Goal: Task Accomplishment & Management: Manage account settings

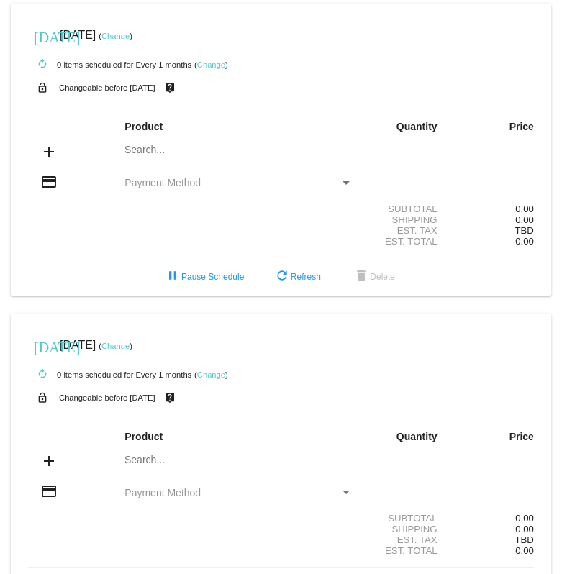
scroll to position [58, 0]
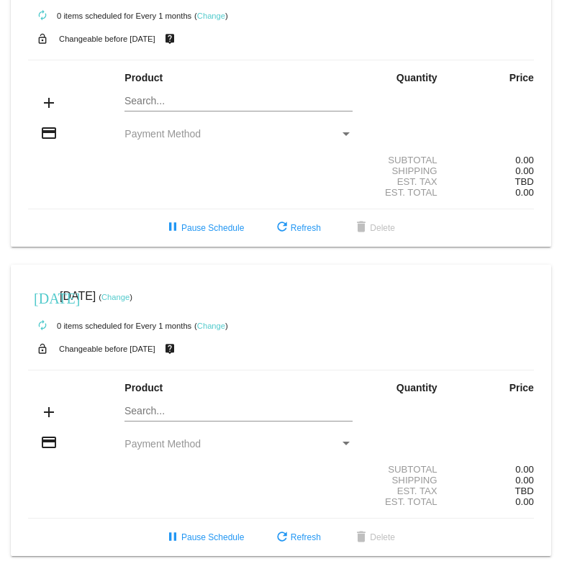
click at [182, 95] on mat-card "[DATE] [DATE] ( Change ) autorenew 0 items scheduled for Every 1 months ( Chang…" at bounding box center [281, 101] width 540 height 292
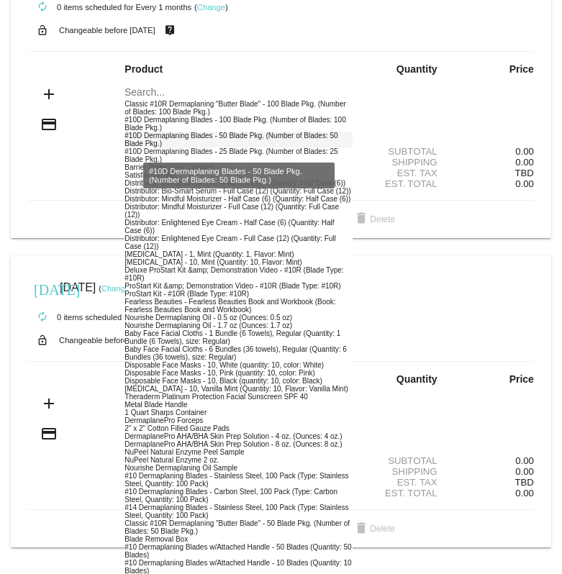
click at [204, 142] on div "#10D Dermaplaning Blades - 50 Blade Pkg. (Number of Blades: 50 Blade Pkg.)" at bounding box center [238, 140] width 228 height 16
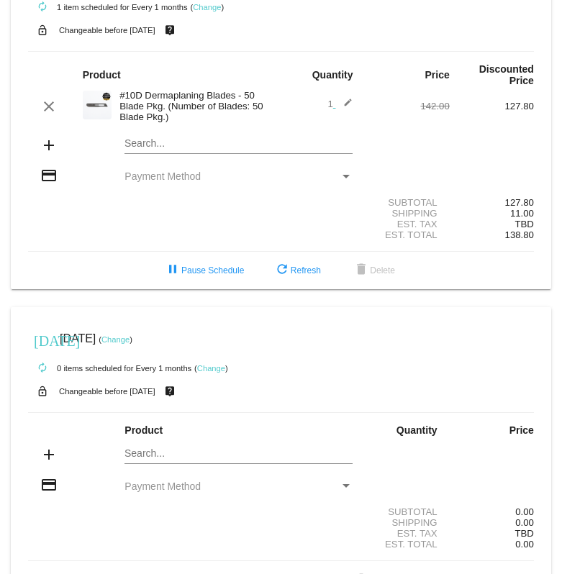
click at [346, 106] on mat-icon "edit" at bounding box center [343, 106] width 17 height 17
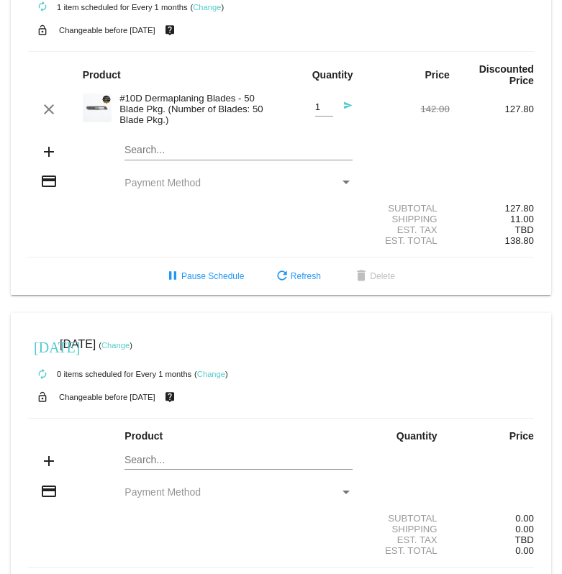
click at [346, 107] on mat-icon "send" at bounding box center [343, 109] width 17 height 17
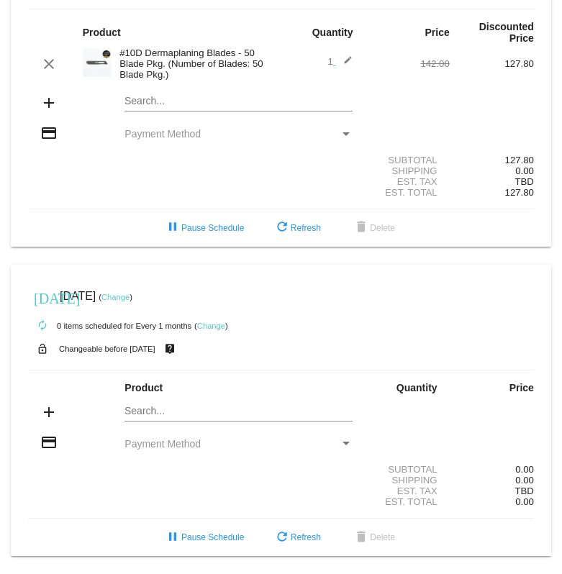
scroll to position [62, 0]
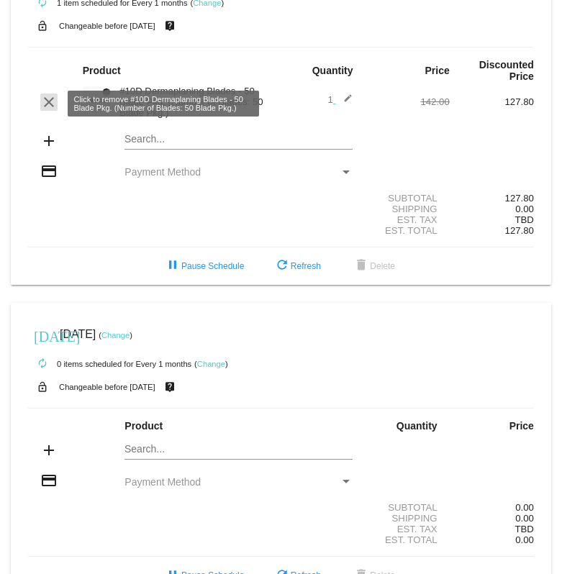
click at [52, 101] on mat-icon "clear" at bounding box center [48, 102] width 17 height 17
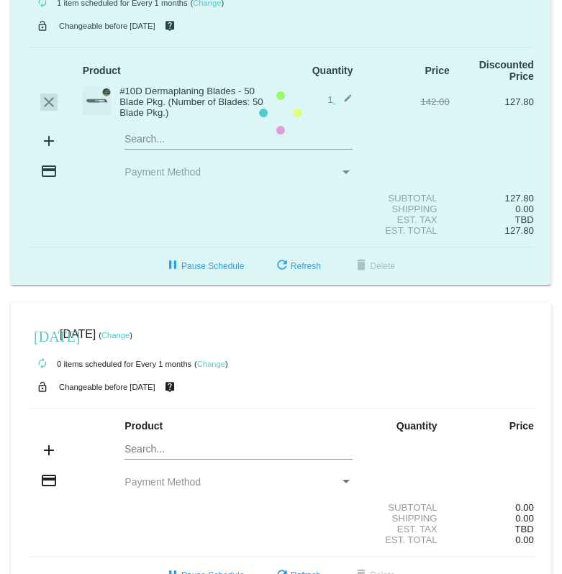
scroll to position [58, 0]
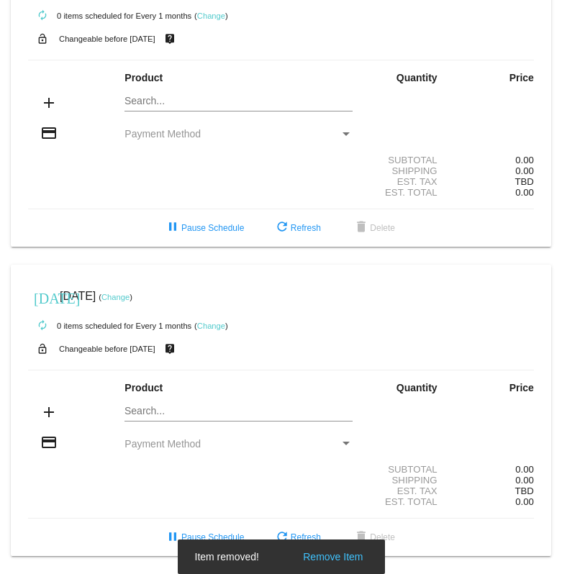
click at [204, 92] on mat-card "[DATE] [DATE] ( Change ) autorenew 0 items scheduled for Every 1 months ( Chang…" at bounding box center [281, 101] width 540 height 292
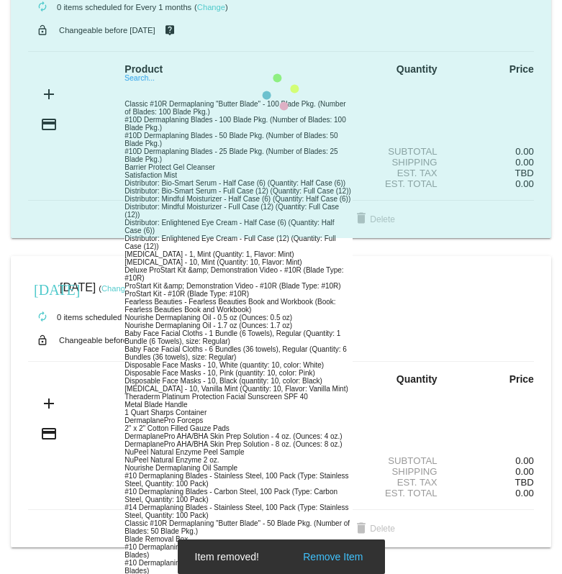
scroll to position [62, 0]
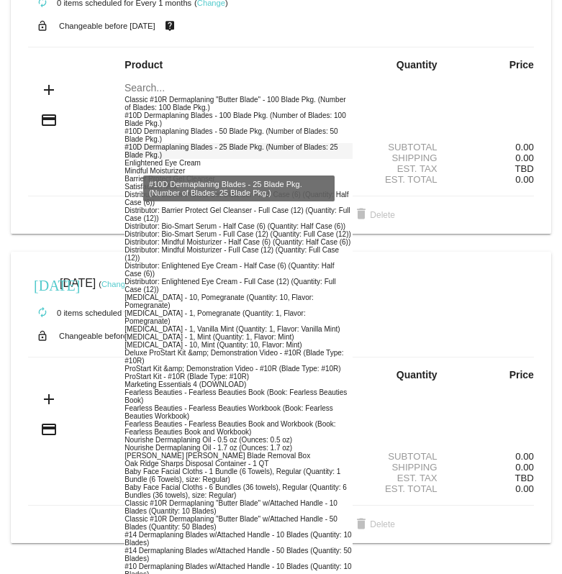
click at [237, 154] on div "#10D Dermaplaning Blades - 25 Blade Pkg. (Number of Blades: 25 Blade Pkg.)" at bounding box center [238, 151] width 228 height 16
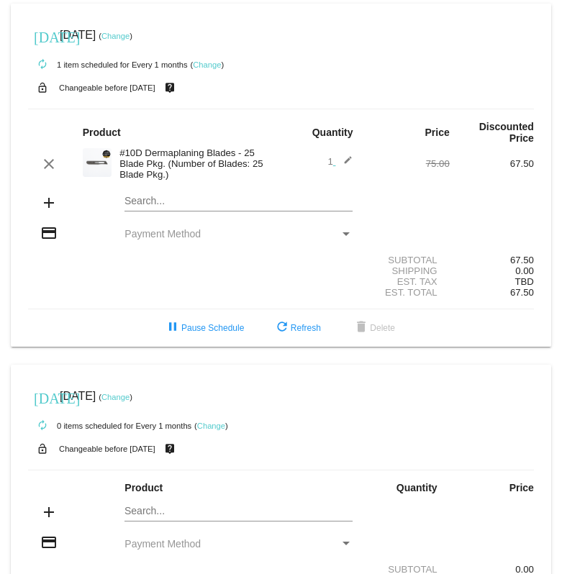
scroll to position [1, 0]
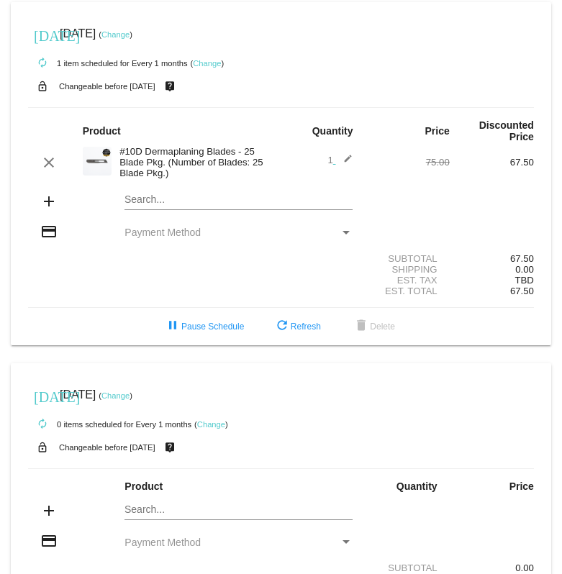
click at [201, 234] on span "Payment Method" at bounding box center [162, 233] width 76 height 12
click at [342, 237] on div "Payment Method" at bounding box center [345, 233] width 13 height 12
click at [160, 237] on span "Payment Method" at bounding box center [162, 233] width 76 height 12
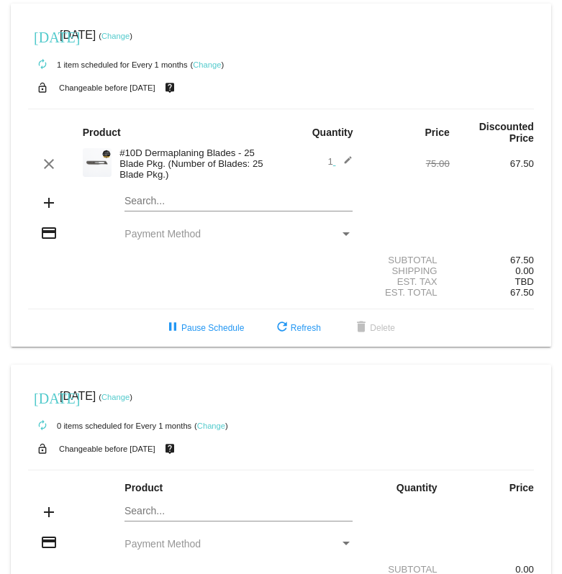
click at [201, 65] on link "Change" at bounding box center [207, 64] width 28 height 9
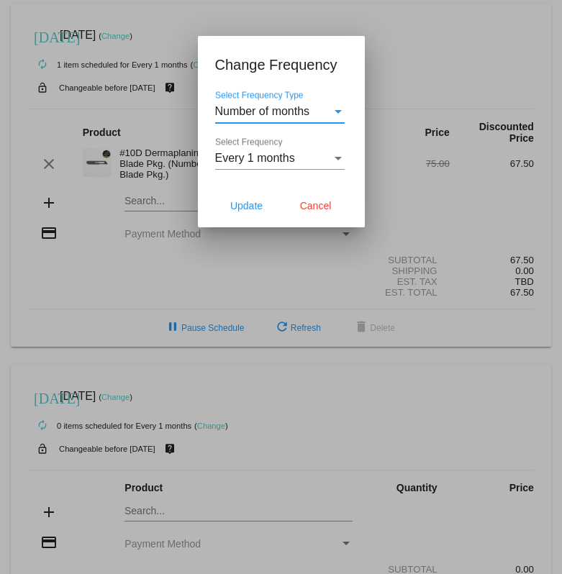
click at [255, 112] on span "Number of months" at bounding box center [262, 111] width 95 height 12
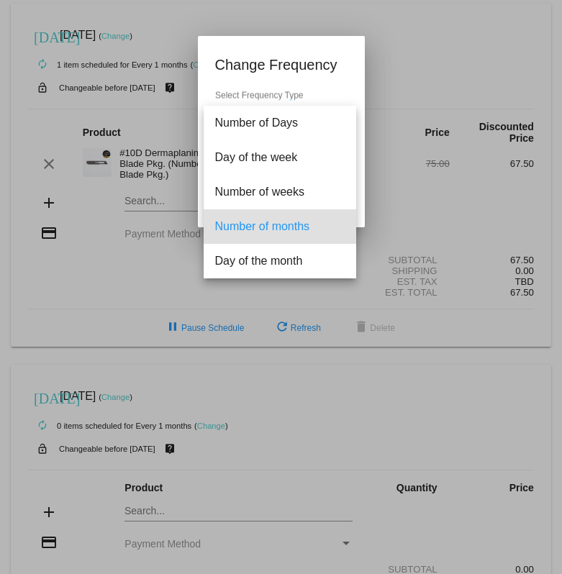
click at [269, 69] on div at bounding box center [281, 287] width 562 height 574
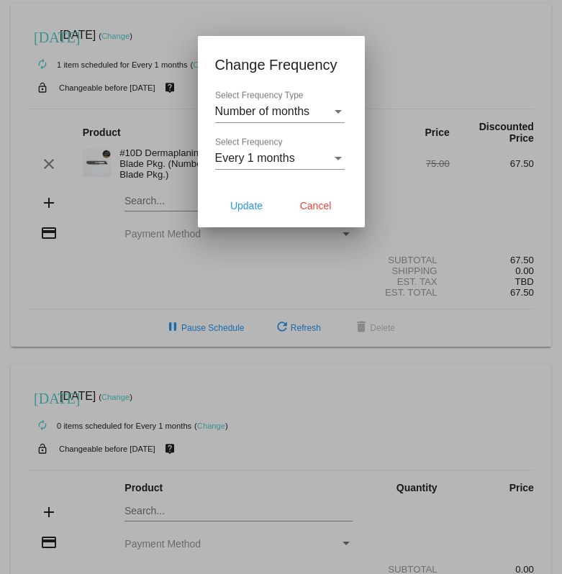
click at [275, 161] on span "Every 1 months" at bounding box center [255, 158] width 80 height 12
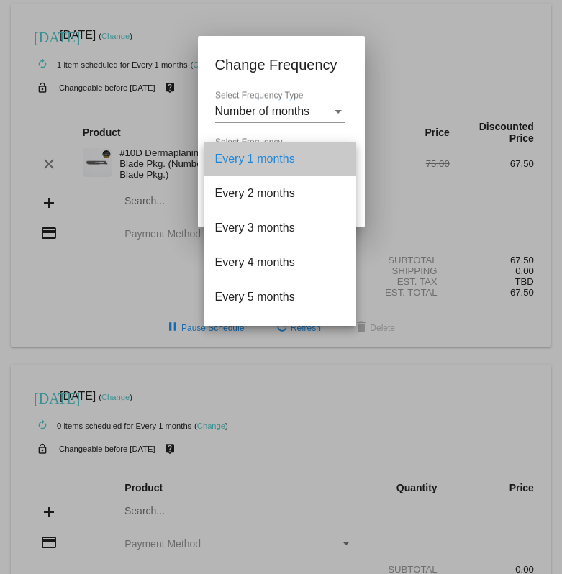
click at [273, 165] on span "Every 1 months" at bounding box center [279, 159] width 129 height 35
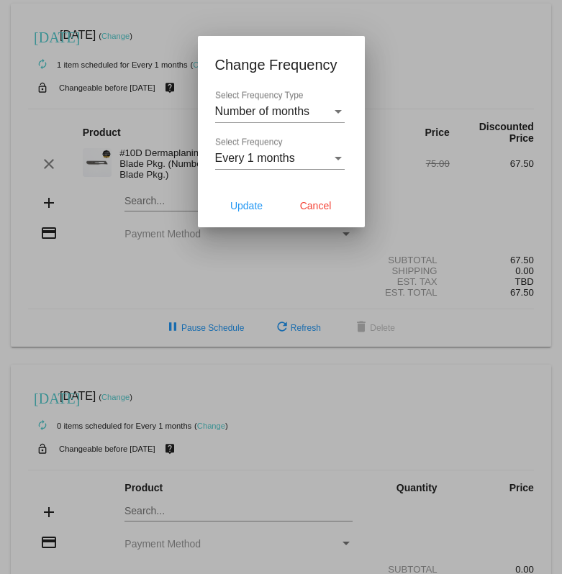
click at [291, 119] on div "Number of months Select Frequency Type" at bounding box center [279, 107] width 129 height 32
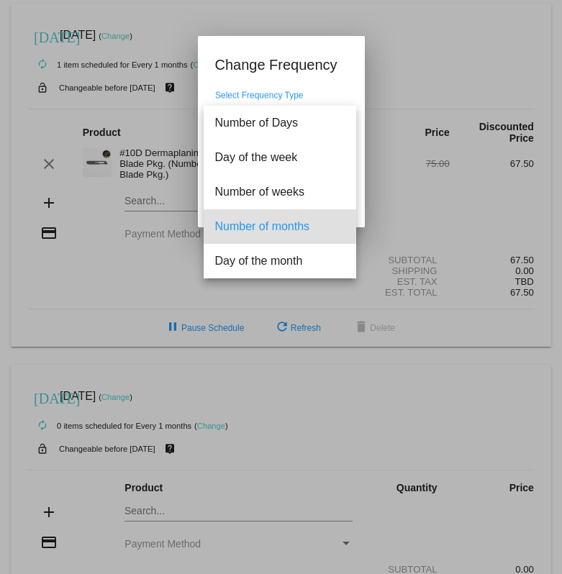
click at [257, 224] on span "Number of months" at bounding box center [279, 226] width 129 height 35
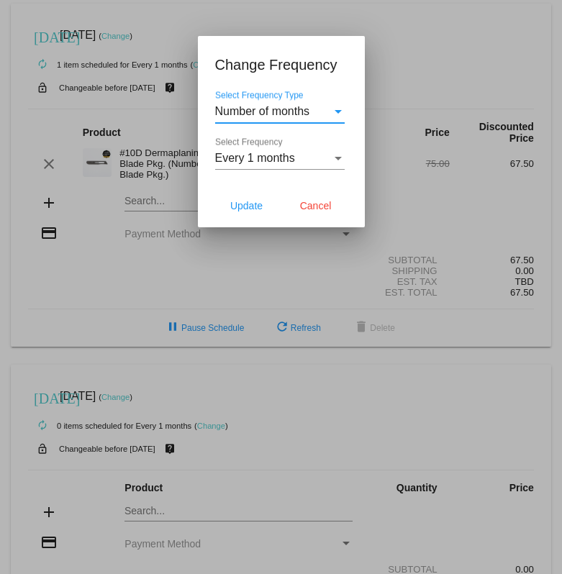
click at [287, 168] on div "Every 1 months Select Frequency" at bounding box center [279, 153] width 129 height 32
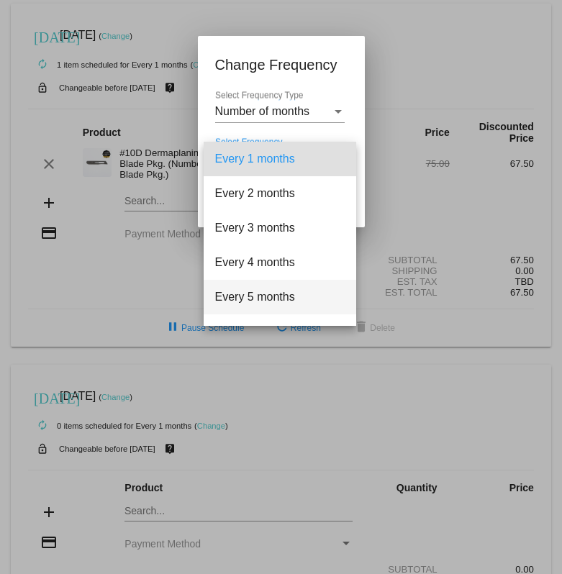
click at [276, 295] on span "Every 5 months" at bounding box center [279, 297] width 129 height 35
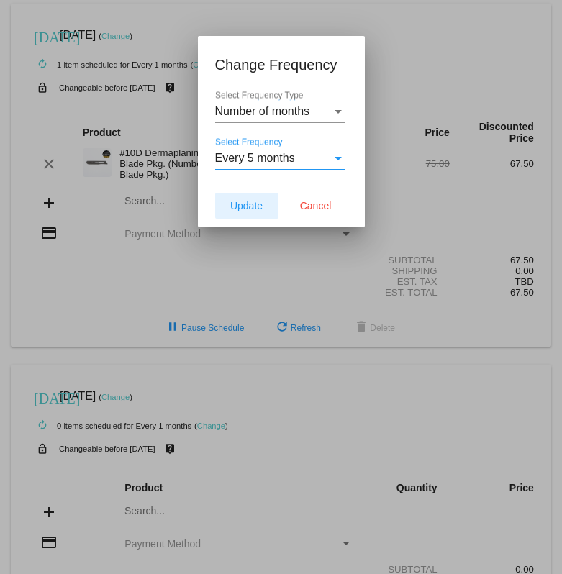
click at [252, 208] on span "Update" at bounding box center [246, 206] width 32 height 12
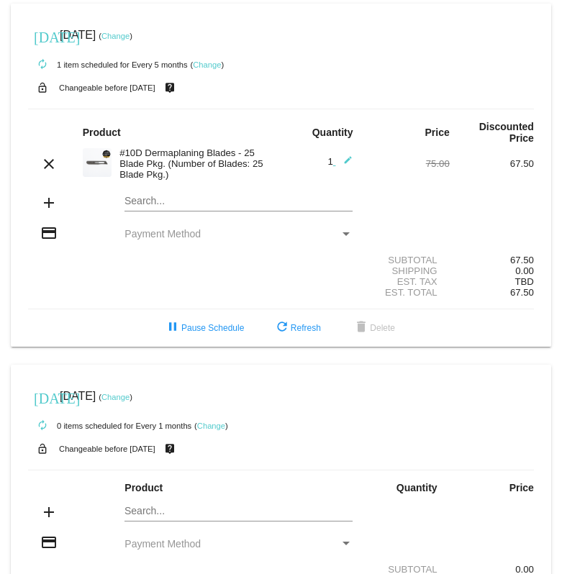
click at [129, 34] on link "Change" at bounding box center [115, 36] width 28 height 9
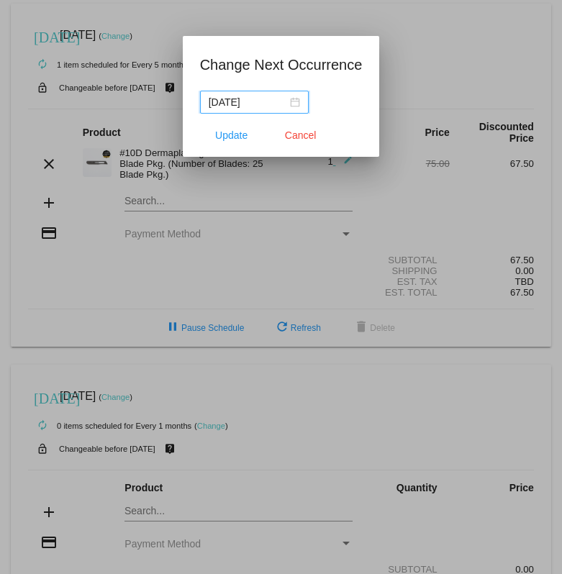
click at [250, 104] on input "[DATE]" at bounding box center [248, 102] width 78 height 16
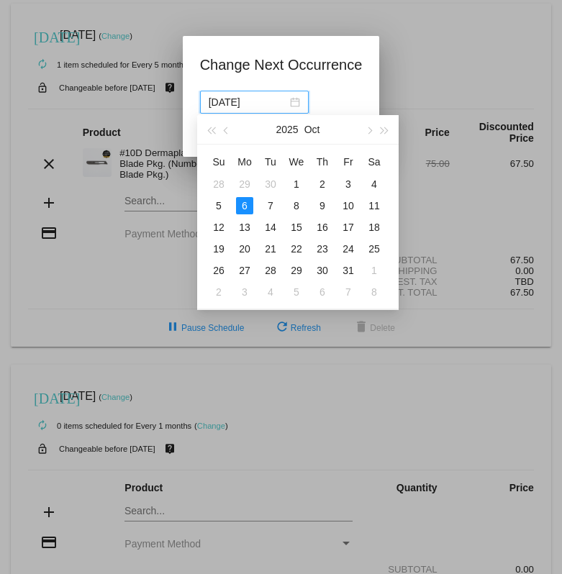
click at [228, 59] on h1 "Change Next Occurrence" at bounding box center [281, 64] width 163 height 23
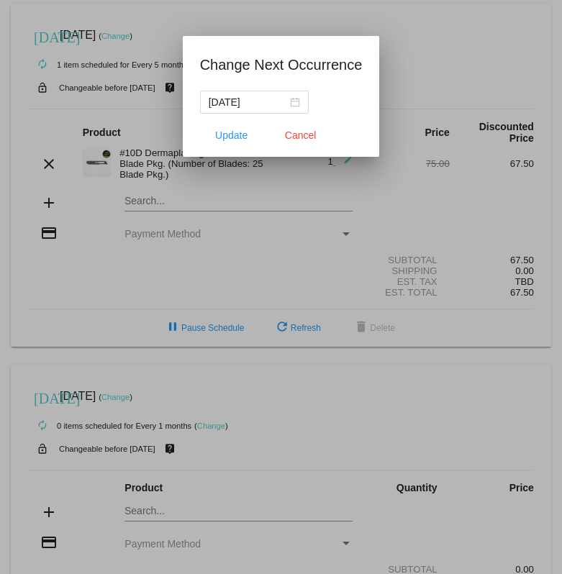
click at [206, 14] on div at bounding box center [281, 287] width 562 height 574
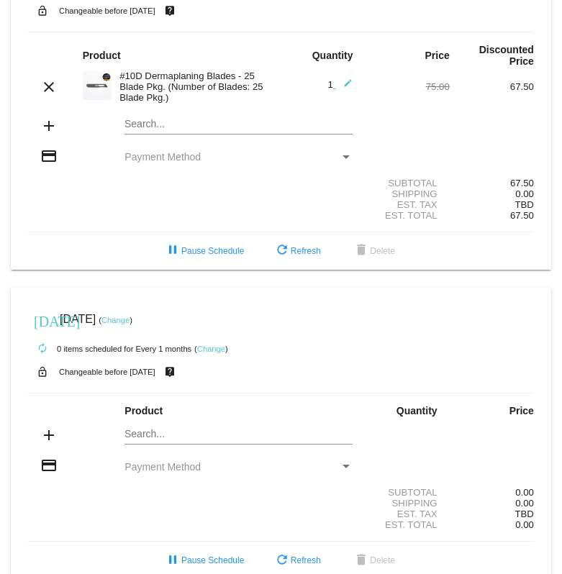
scroll to position [78, 0]
click at [164, 157] on span "Payment Method" at bounding box center [162, 156] width 76 height 12
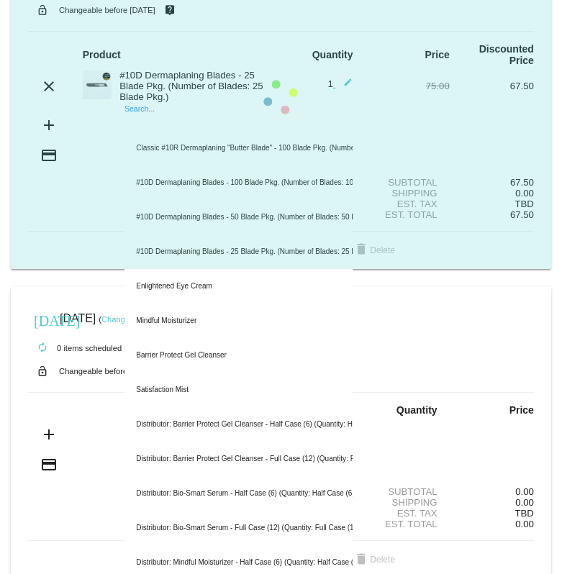
click at [148, 128] on mat-card "[DATE] [DATE] ( Change ) autorenew 1 item scheduled for Every 5 months ( Change…" at bounding box center [281, 97] width 540 height 343
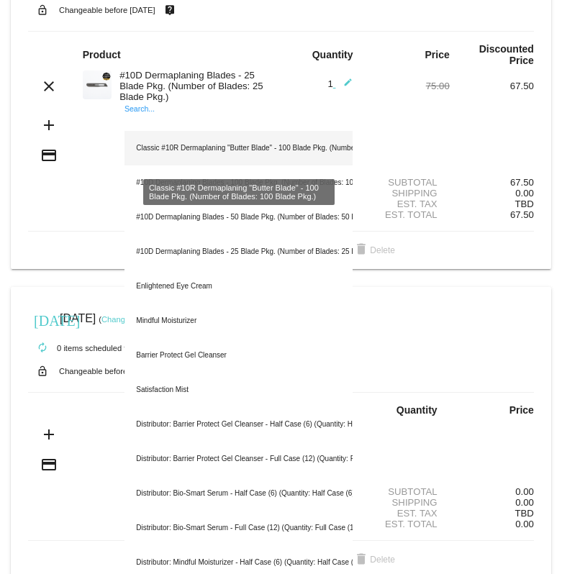
click at [165, 151] on div "Classic #10R Dermaplaning "Butter Blade" - 100 Blade Pkg. (Number of Blades: 10…" at bounding box center [238, 148] width 228 height 35
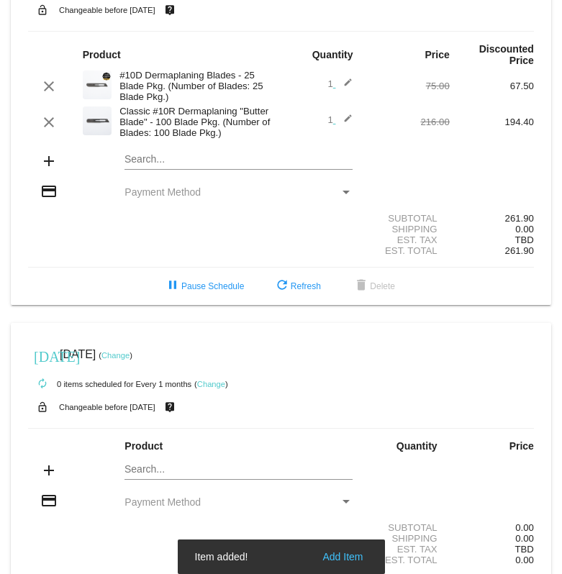
click at [181, 193] on span "Payment Method" at bounding box center [162, 192] width 76 height 12
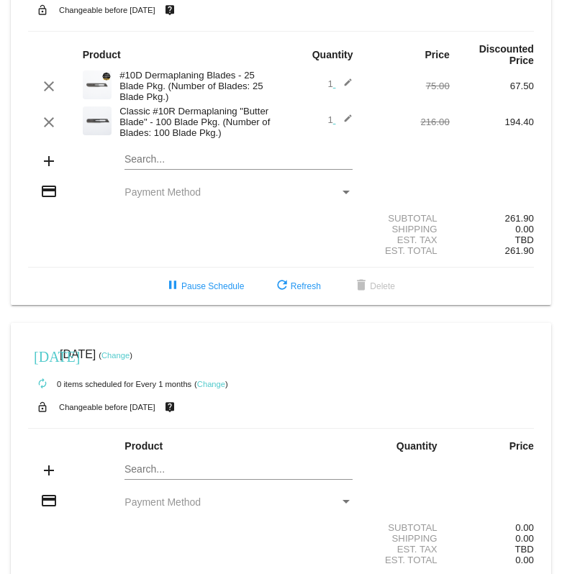
click at [347, 194] on div "Payment Method" at bounding box center [345, 193] width 7 height 4
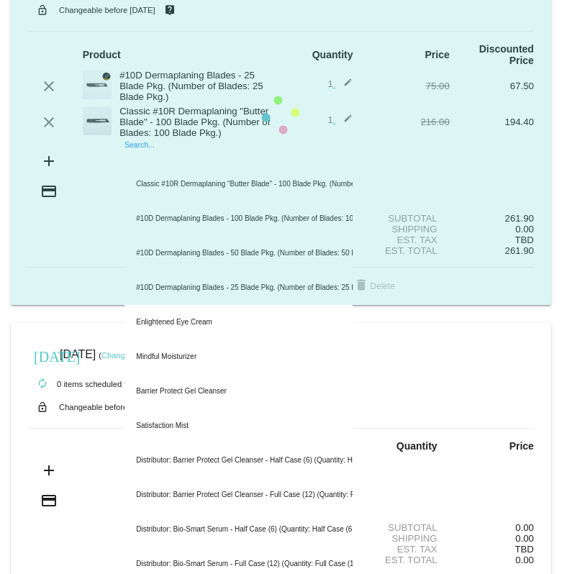
click at [257, 160] on mat-card "[DATE] [DATE] ( Change ) autorenew 2 items scheduled for Every 5 months ( Chang…" at bounding box center [281, 115] width 540 height 379
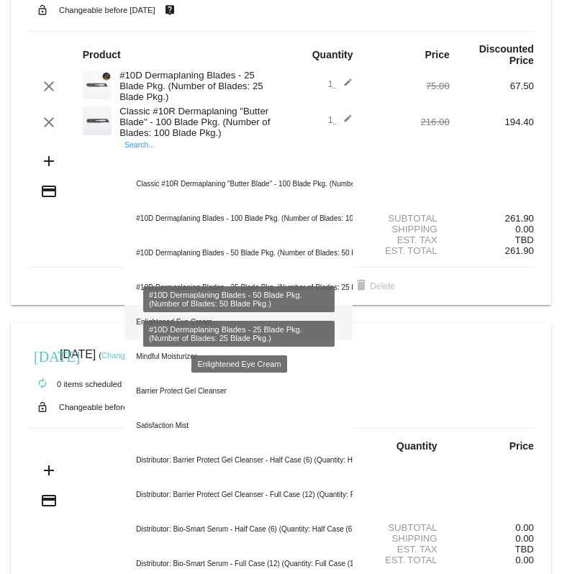
click at [199, 322] on div "Enlightened Eye Cream" at bounding box center [238, 322] width 228 height 35
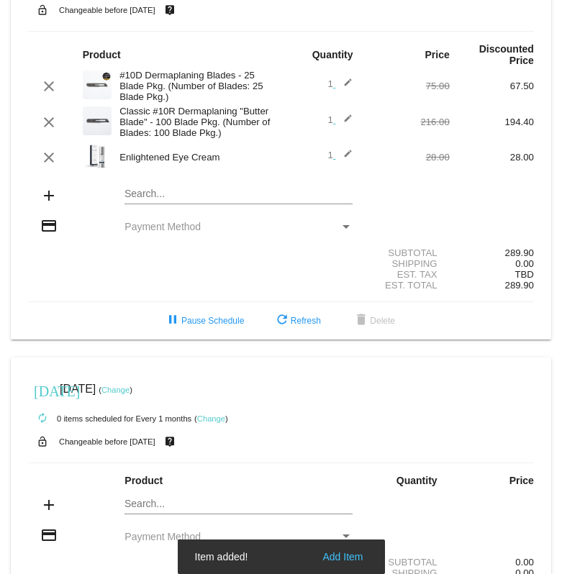
click at [348, 229] on div "Payment Method" at bounding box center [345, 227] width 7 height 4
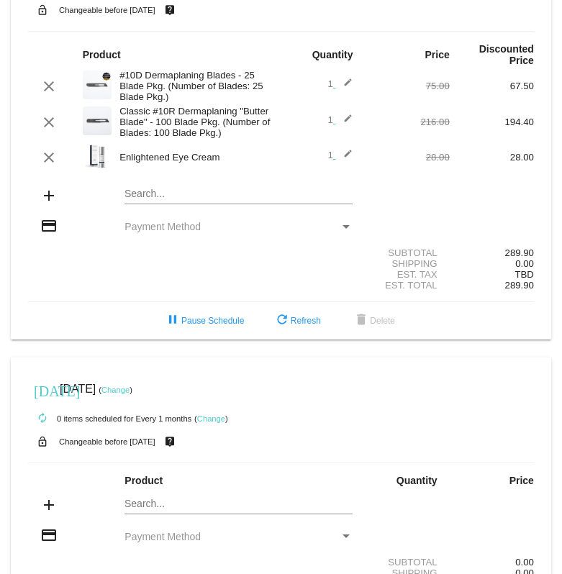
click at [348, 229] on div "Payment Method" at bounding box center [345, 227] width 7 height 4
click at [49, 163] on mat-icon "clear" at bounding box center [48, 157] width 17 height 17
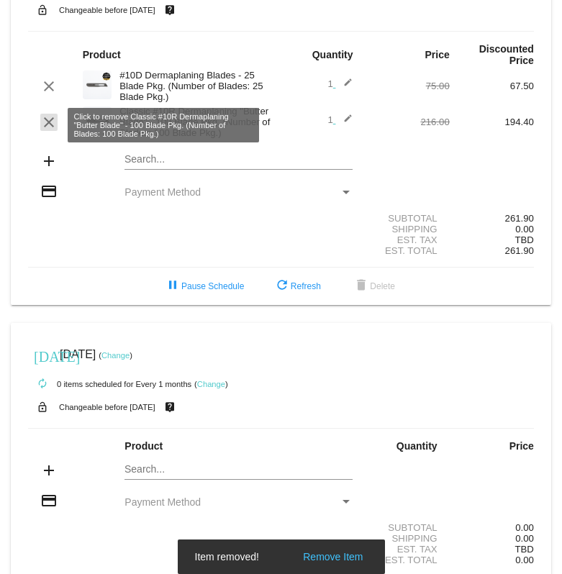
click at [48, 126] on mat-icon "clear" at bounding box center [48, 122] width 17 height 17
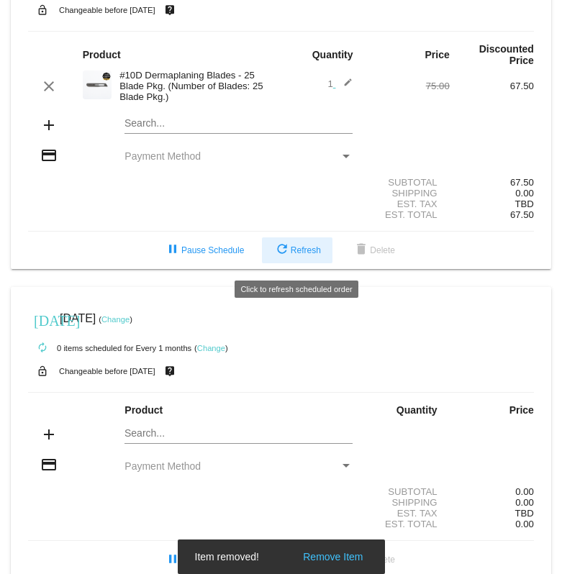
click at [294, 255] on span "refresh Refresh" at bounding box center [296, 250] width 47 height 10
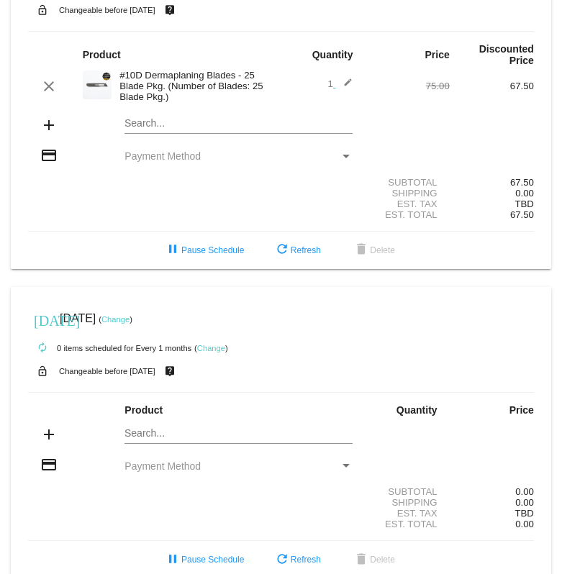
click at [347, 156] on div "Payment Method" at bounding box center [345, 156] width 13 height 12
click at [231, 159] on div "Payment Method" at bounding box center [231, 156] width 215 height 12
click at [170, 162] on span "Payment Method" at bounding box center [162, 156] width 76 height 12
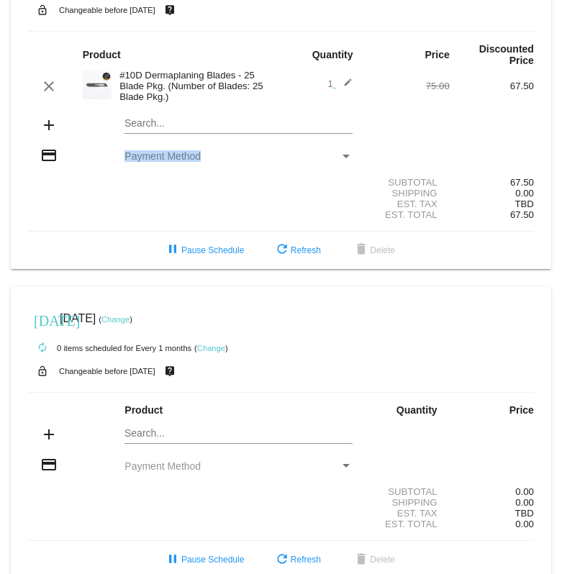
click at [170, 162] on span "Payment Method" at bounding box center [162, 156] width 76 height 12
click at [346, 162] on div "Payment Method" at bounding box center [345, 156] width 13 height 12
click at [346, 158] on div "Payment Method" at bounding box center [345, 157] width 7 height 4
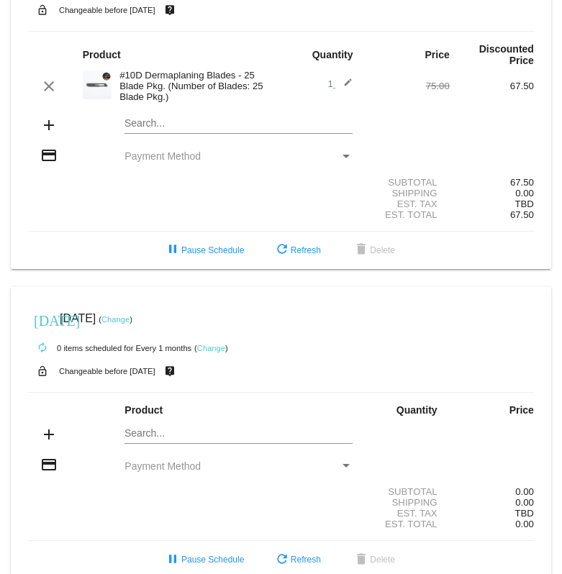
click at [346, 158] on div "Payment Method" at bounding box center [345, 157] width 7 height 4
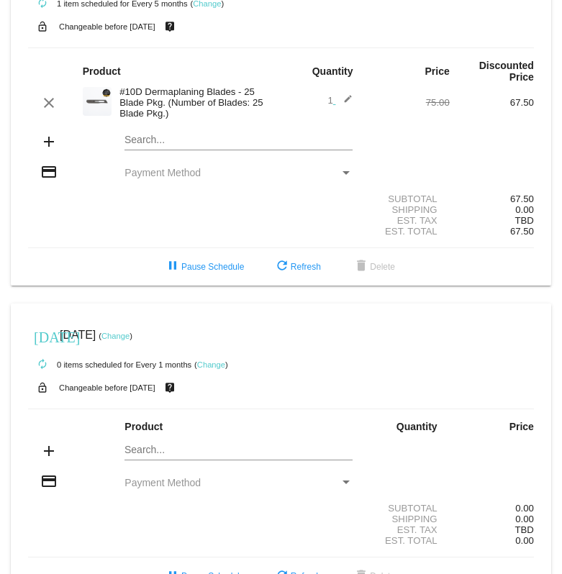
scroll to position [60, 0]
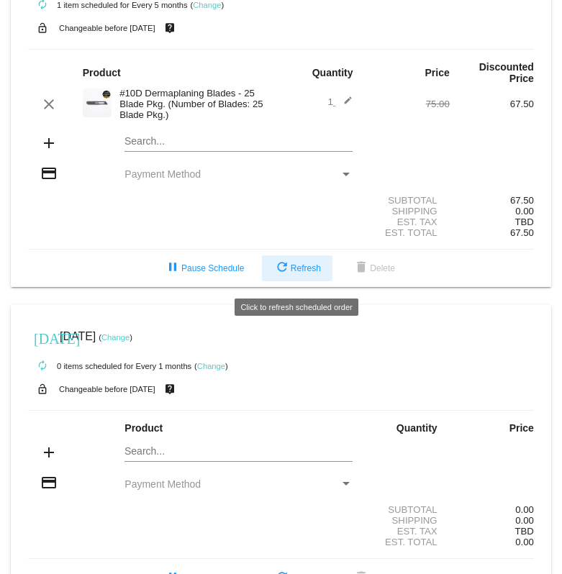
click at [284, 277] on mat-icon "refresh" at bounding box center [281, 268] width 17 height 17
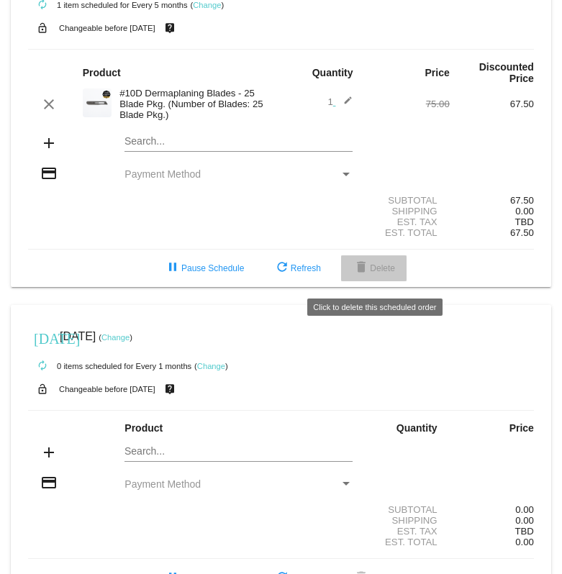
click at [371, 281] on button "delete Delete" at bounding box center [373, 268] width 65 height 26
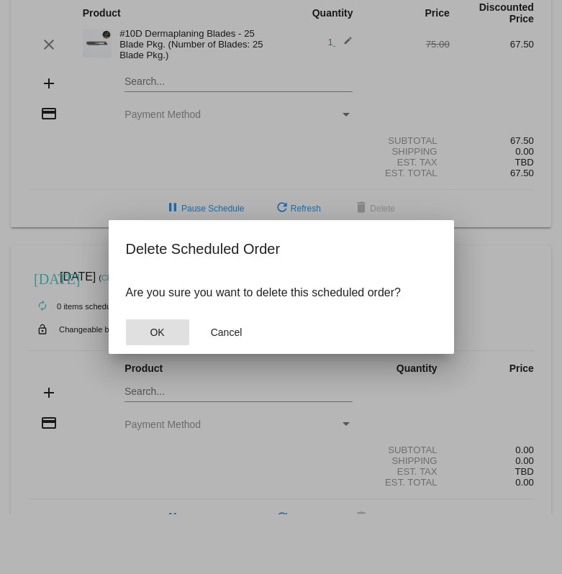
click at [159, 333] on span "OK" at bounding box center [157, 333] width 14 height 12
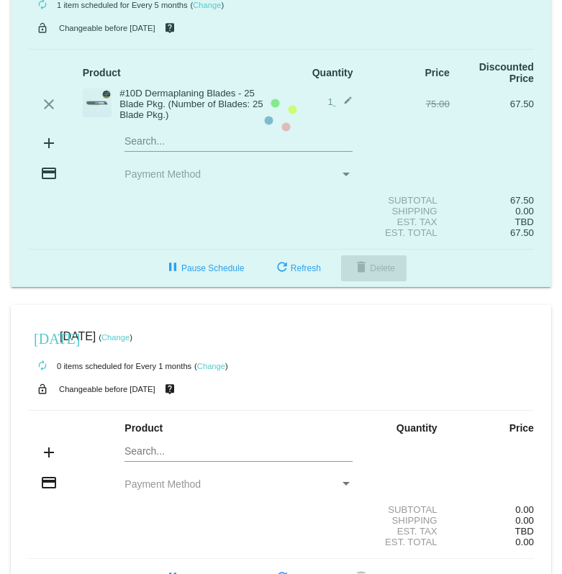
scroll to position [0, 0]
